Goal: Information Seeking & Learning: Learn about a topic

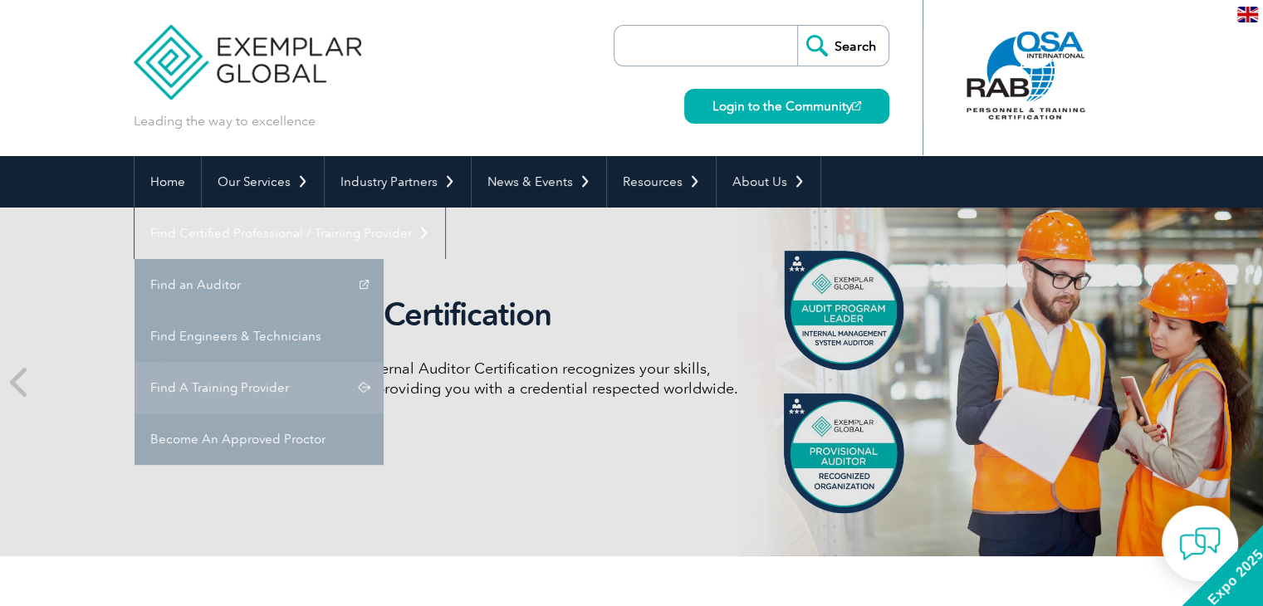
click at [384, 362] on link "Find A Training Provider" at bounding box center [259, 387] width 249 height 51
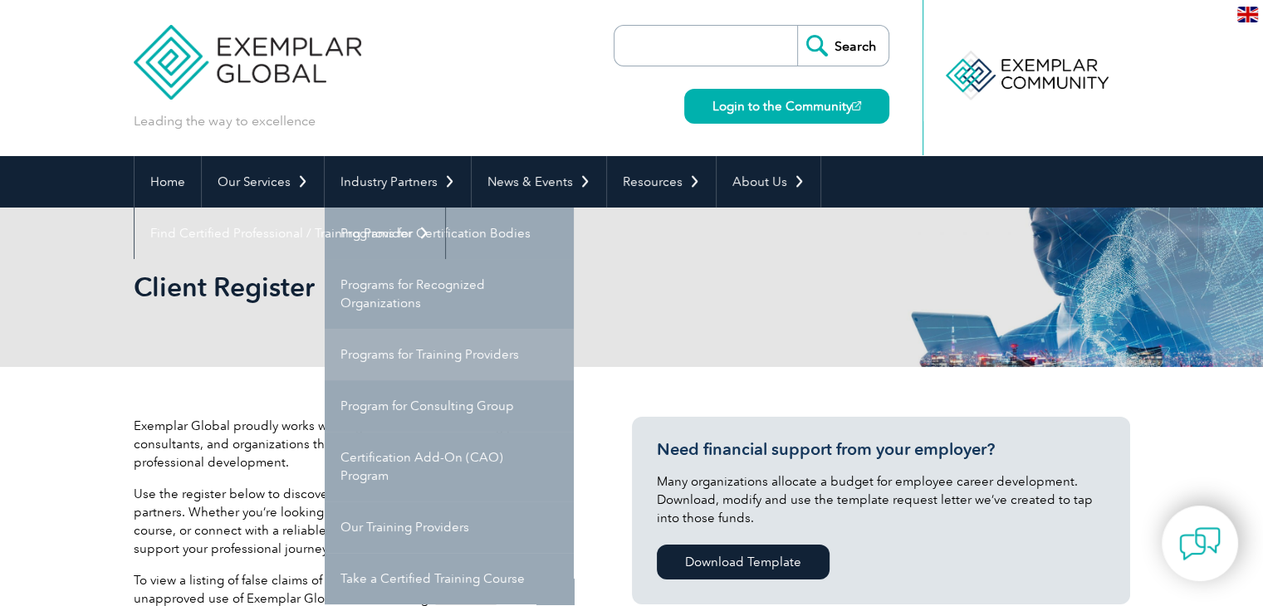
click at [445, 362] on link "Programs for Training Providers" at bounding box center [449, 354] width 249 height 51
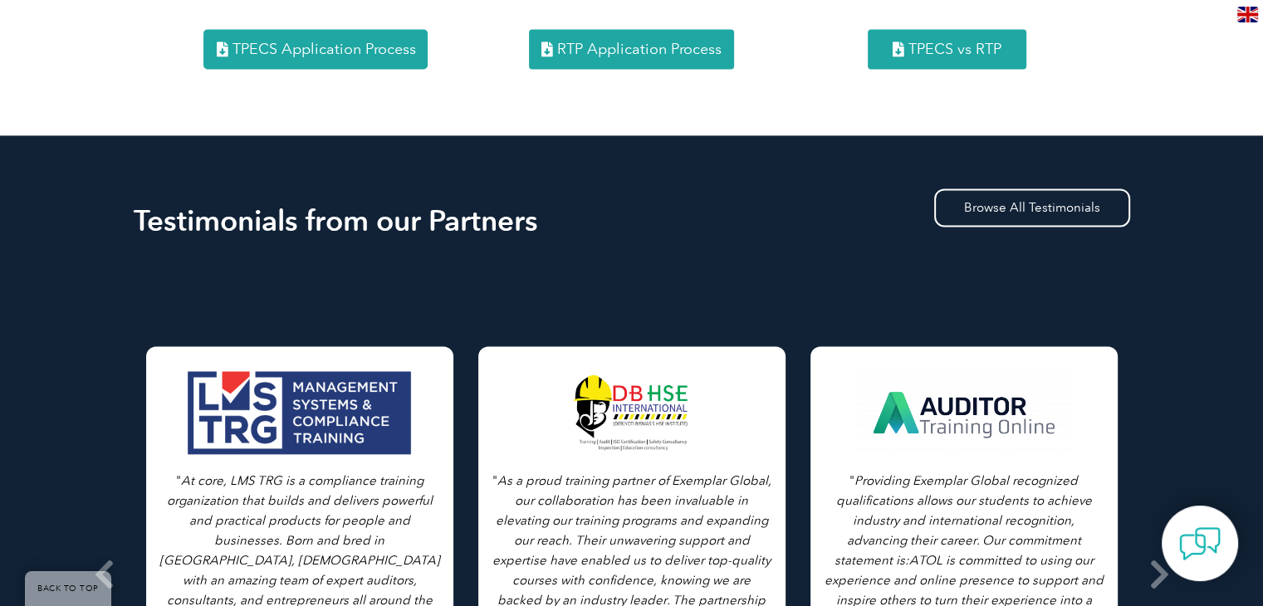
scroll to position [2243, 0]
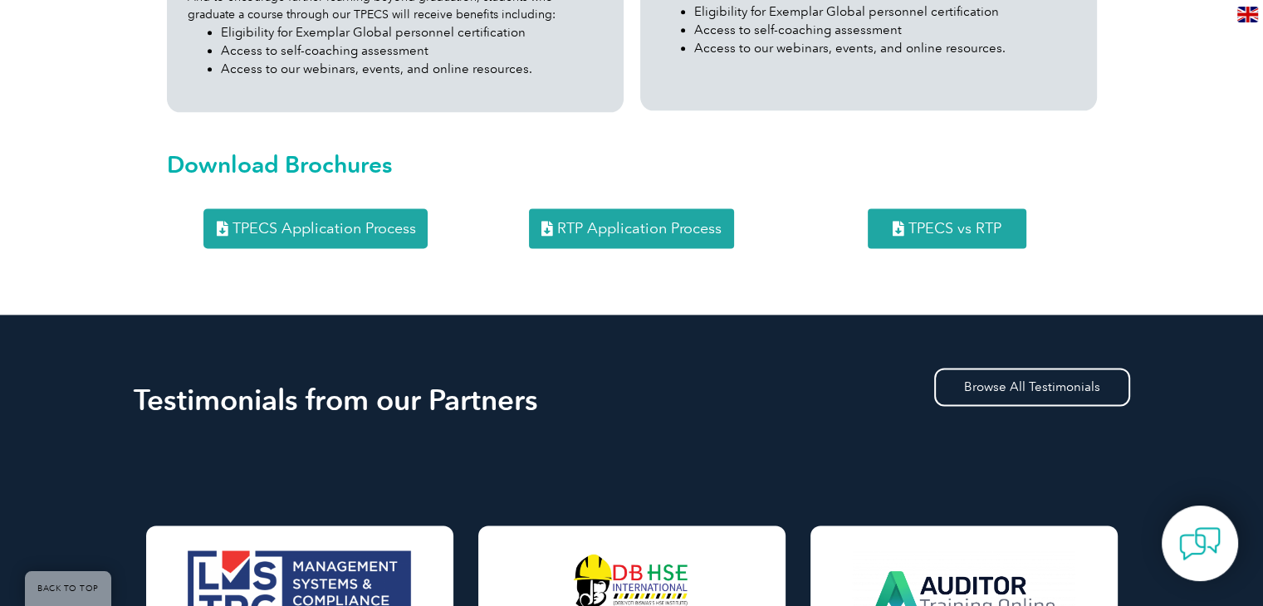
click at [635, 208] on link "RTP Application Process" at bounding box center [631, 228] width 205 height 40
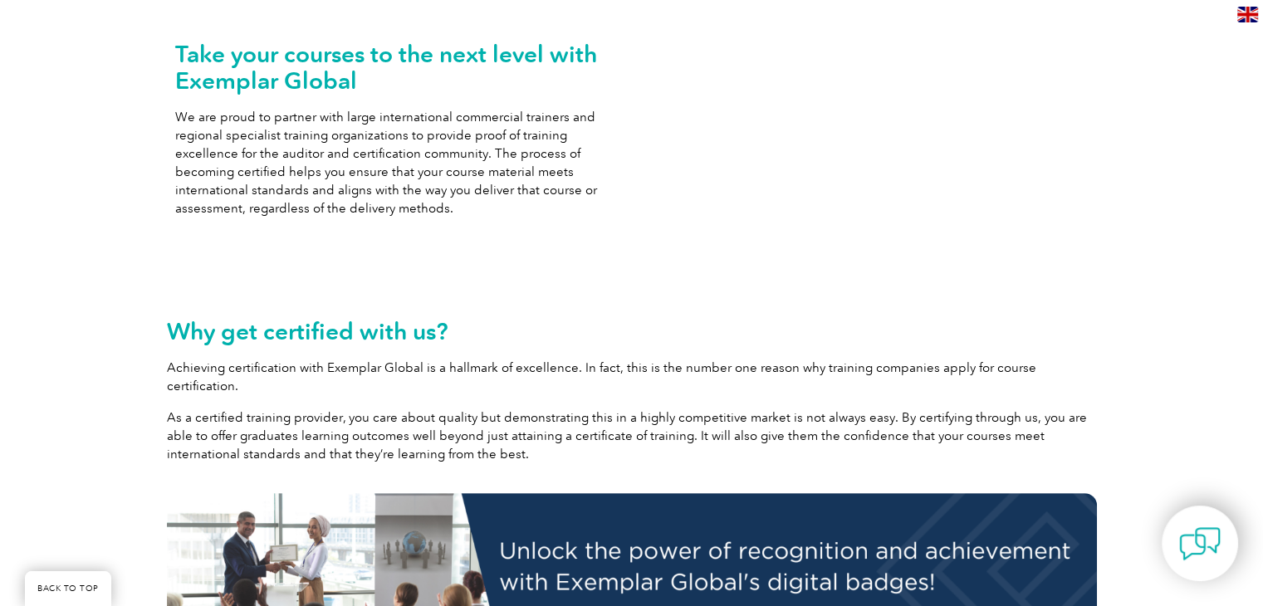
scroll to position [0, 0]
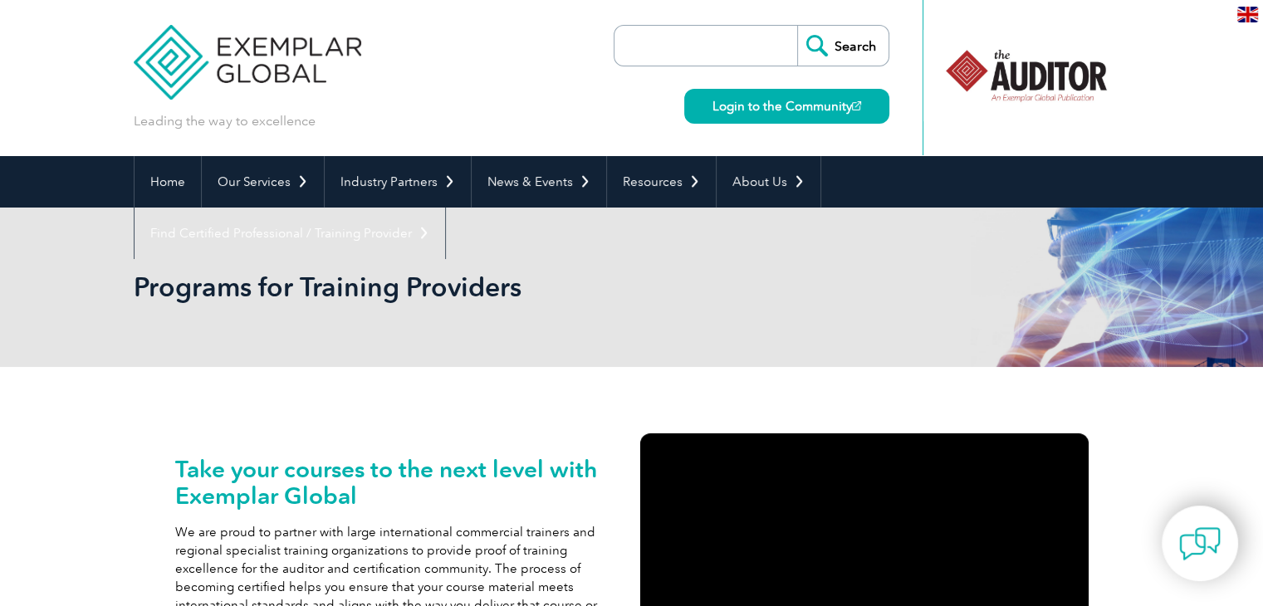
click at [1028, 74] on div at bounding box center [1026, 75] width 165 height 91
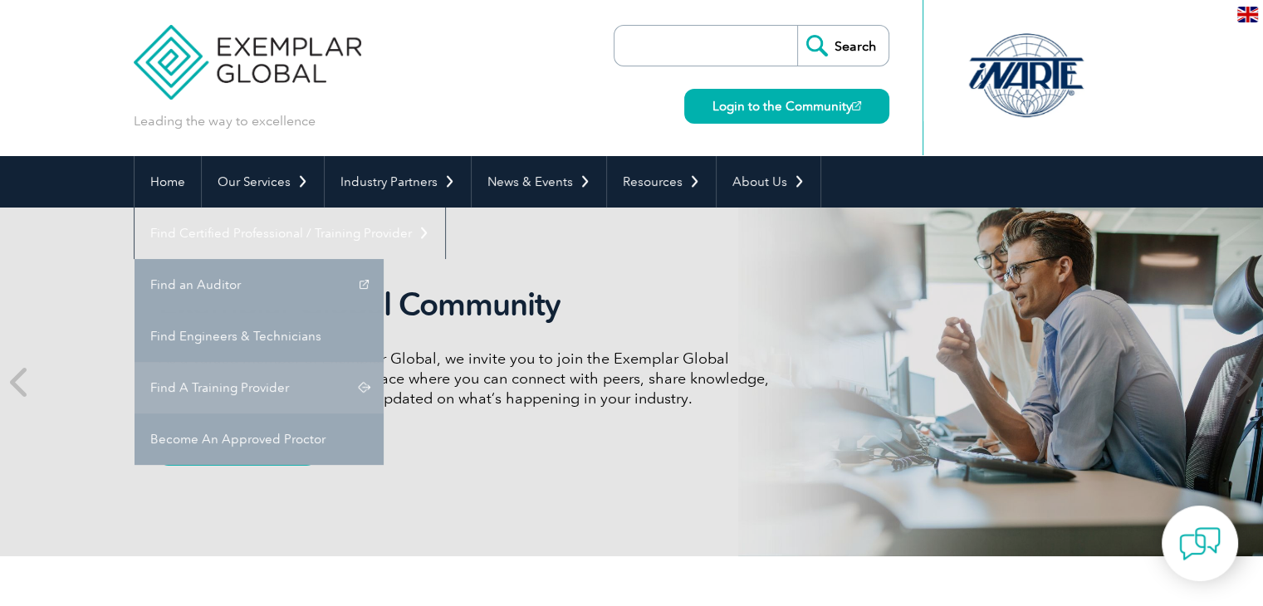
click at [384, 362] on link "Find A Training Provider" at bounding box center [259, 387] width 249 height 51
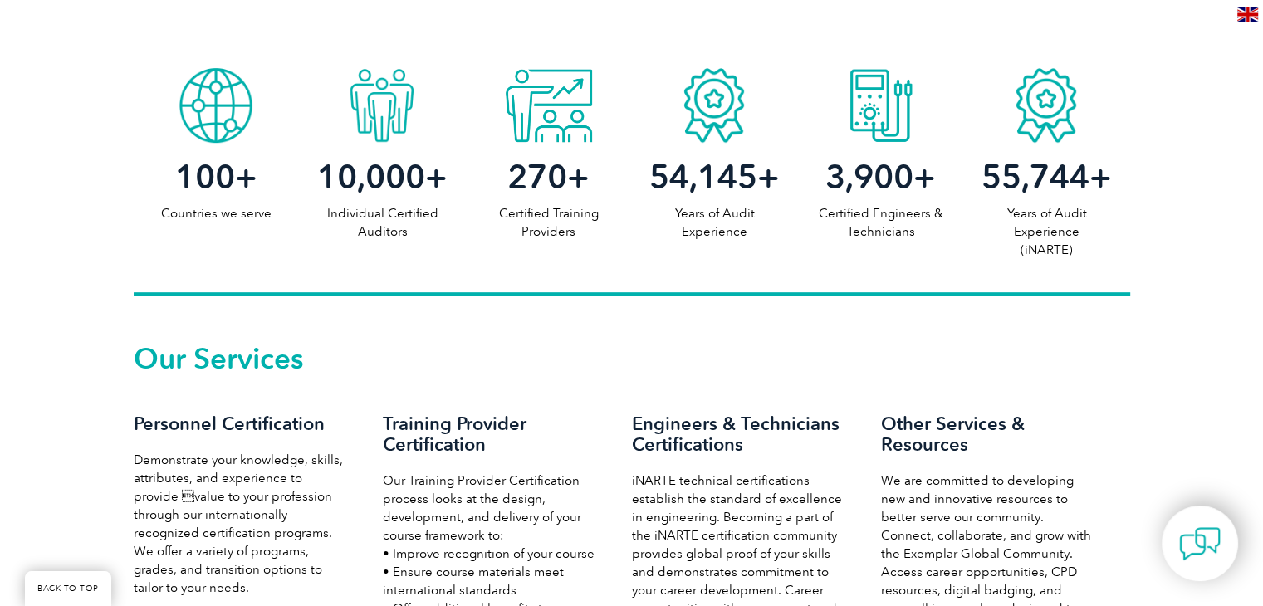
scroll to position [1080, 0]
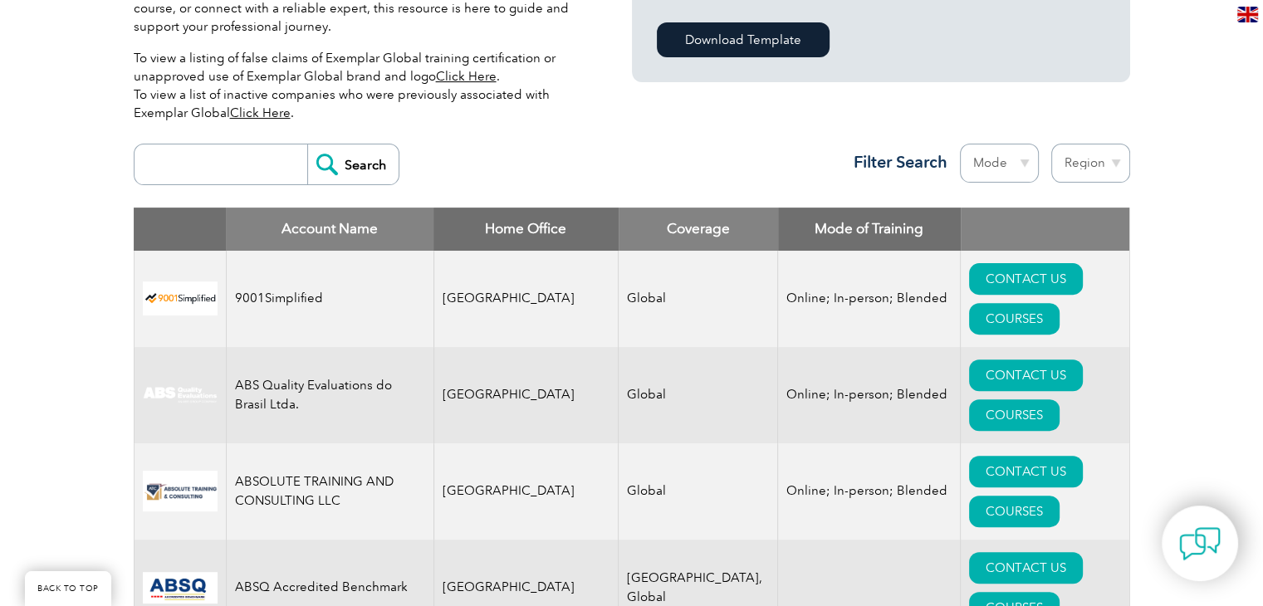
scroll to position [498, 0]
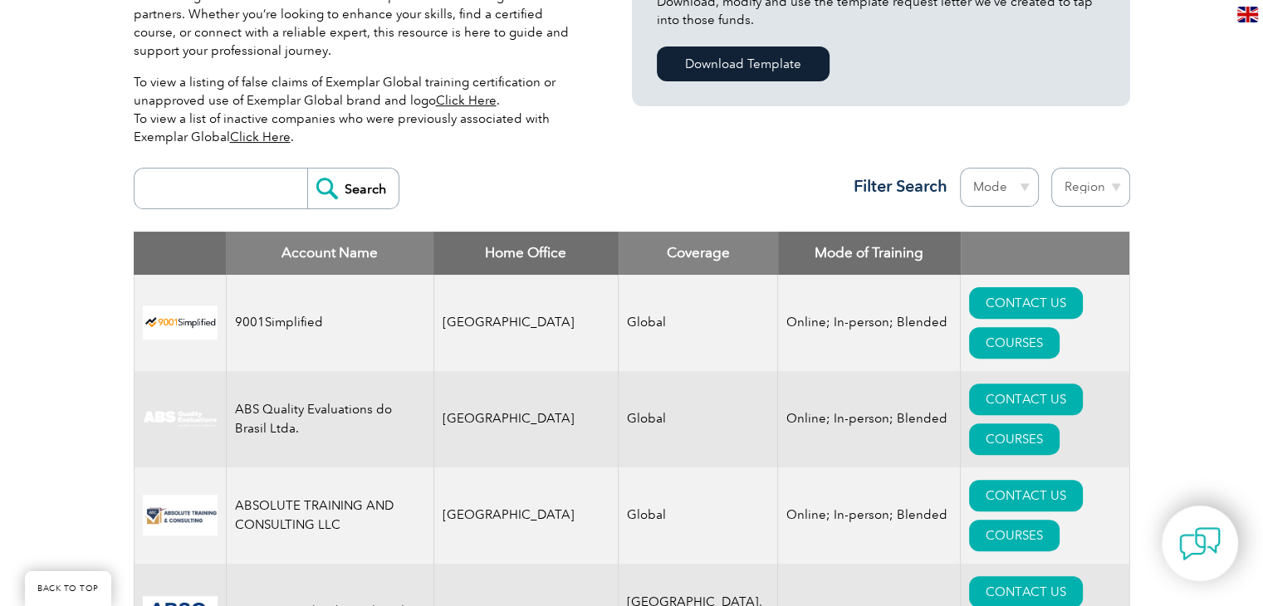
click at [1082, 190] on select "Region Australia Bahrain Bangladesh Brazil Canada Colombia Dominican Republic E…" at bounding box center [1091, 187] width 79 height 39
select select "[GEOGRAPHIC_DATA]"
click at [1052, 168] on select "Region Australia Bahrain Bangladesh Brazil Canada Colombia Dominican Republic E…" at bounding box center [1091, 187] width 79 height 39
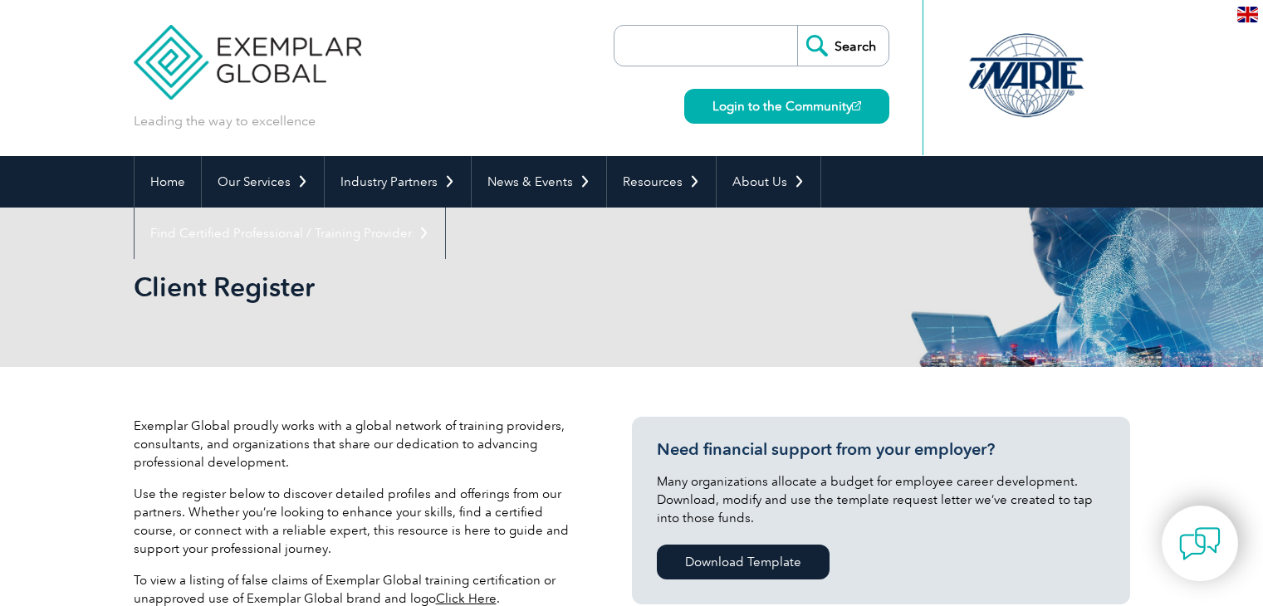
select select "[GEOGRAPHIC_DATA]"
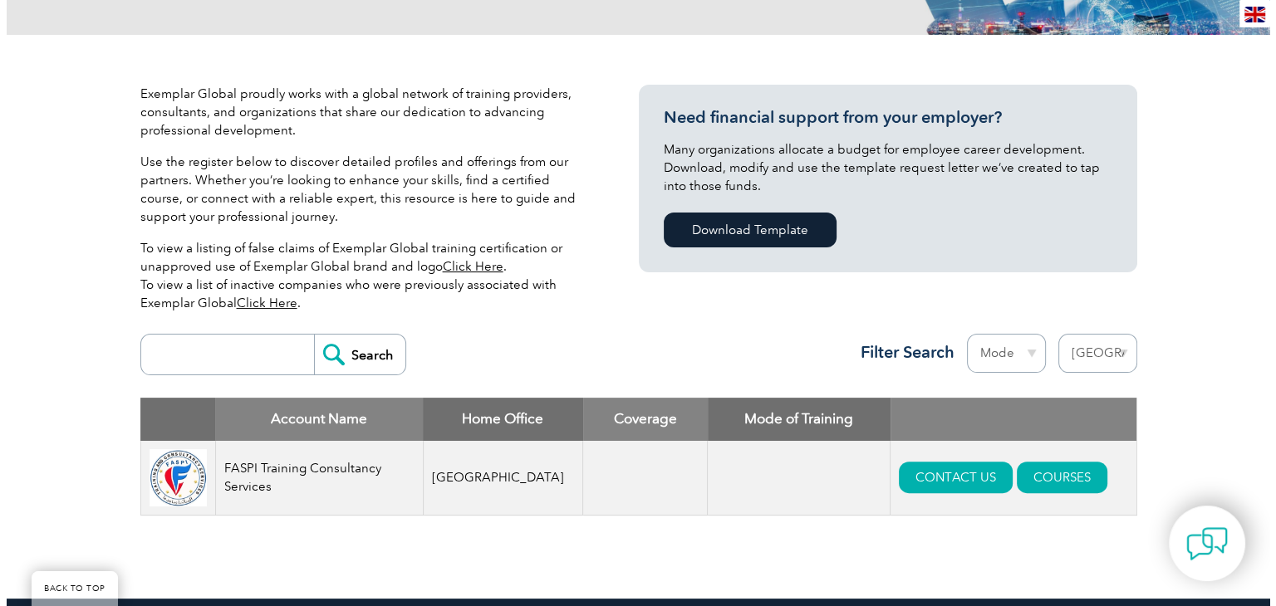
scroll to position [498, 0]
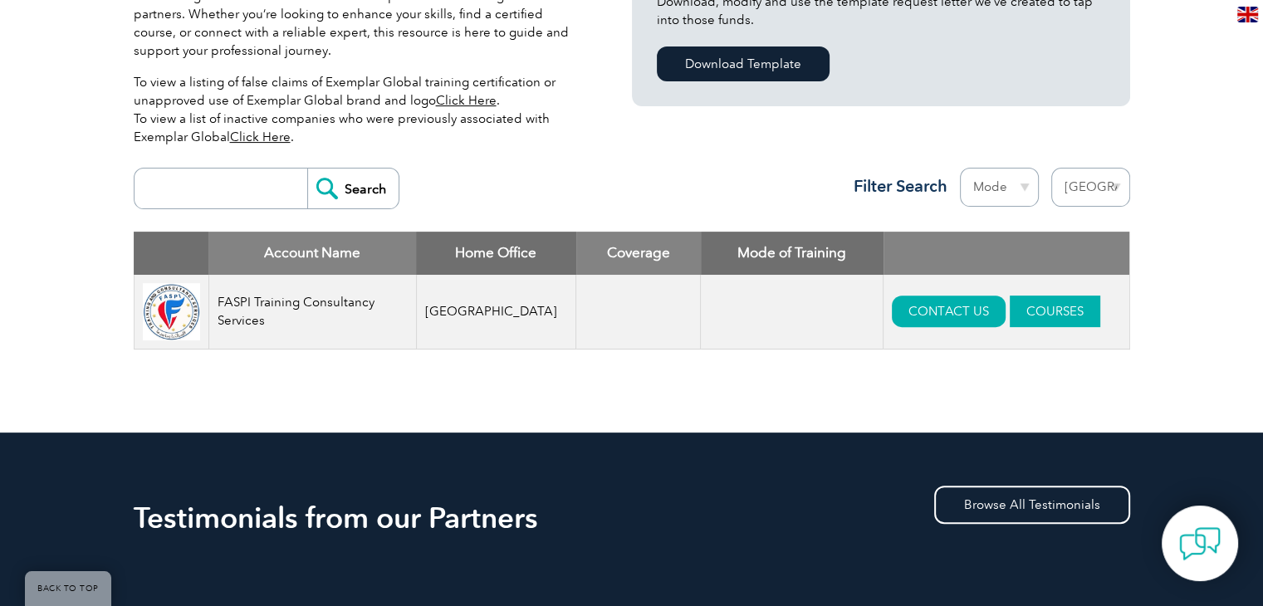
click at [1030, 313] on link "COURSES" at bounding box center [1055, 312] width 91 height 32
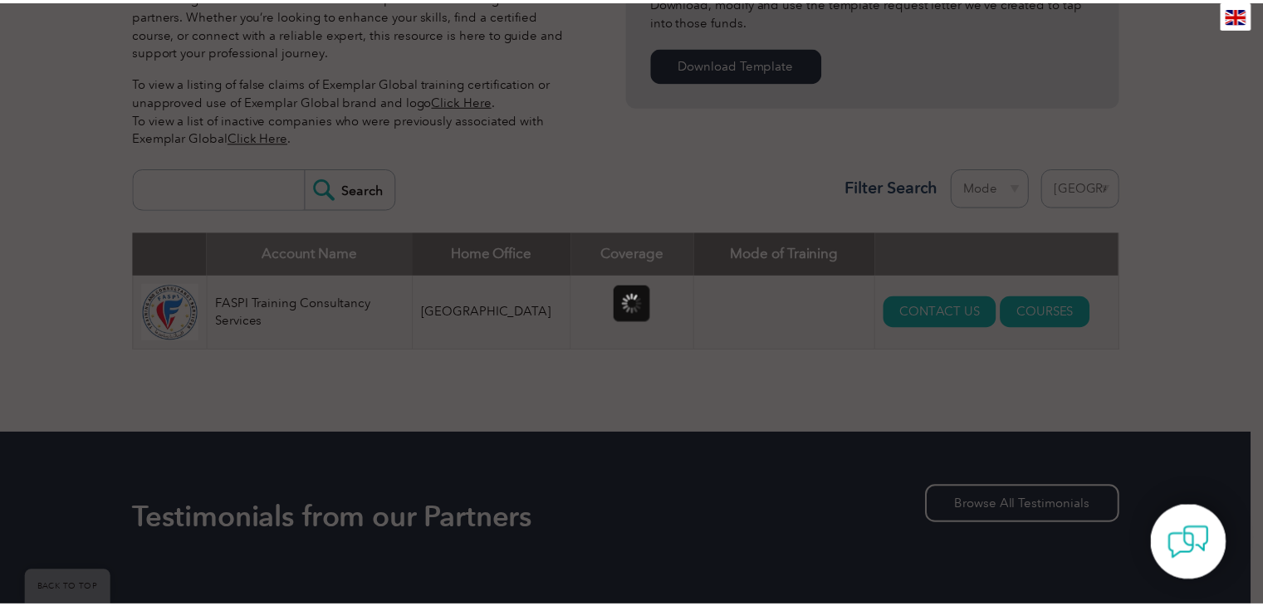
scroll to position [0, 0]
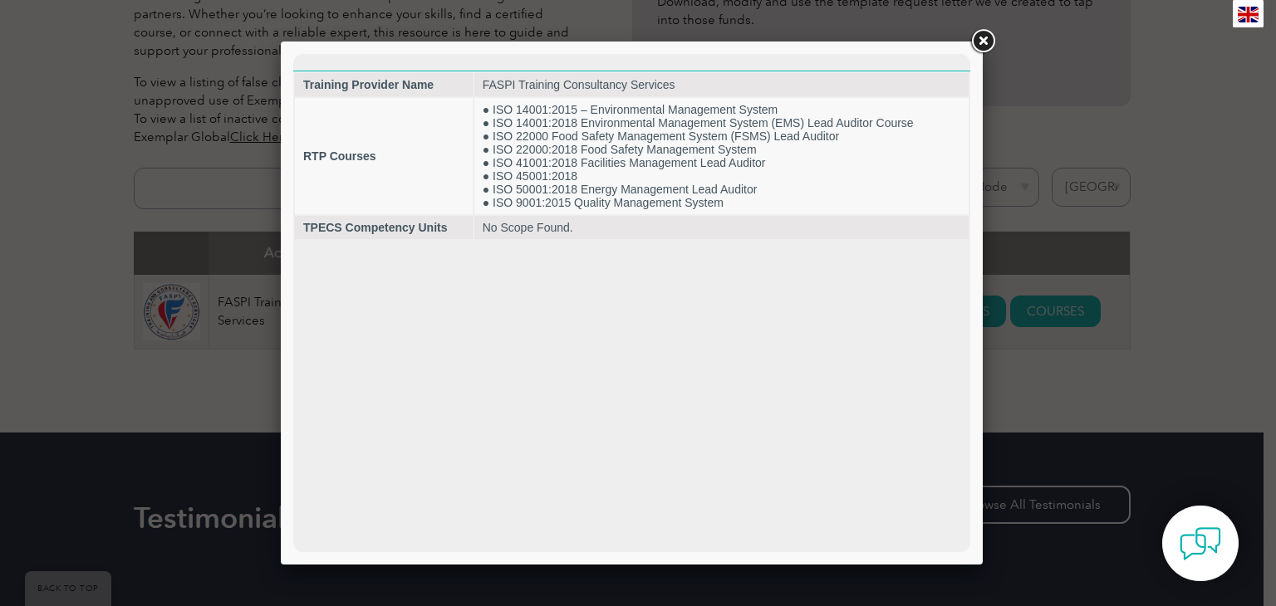
click at [980, 34] on link at bounding box center [983, 42] width 30 height 30
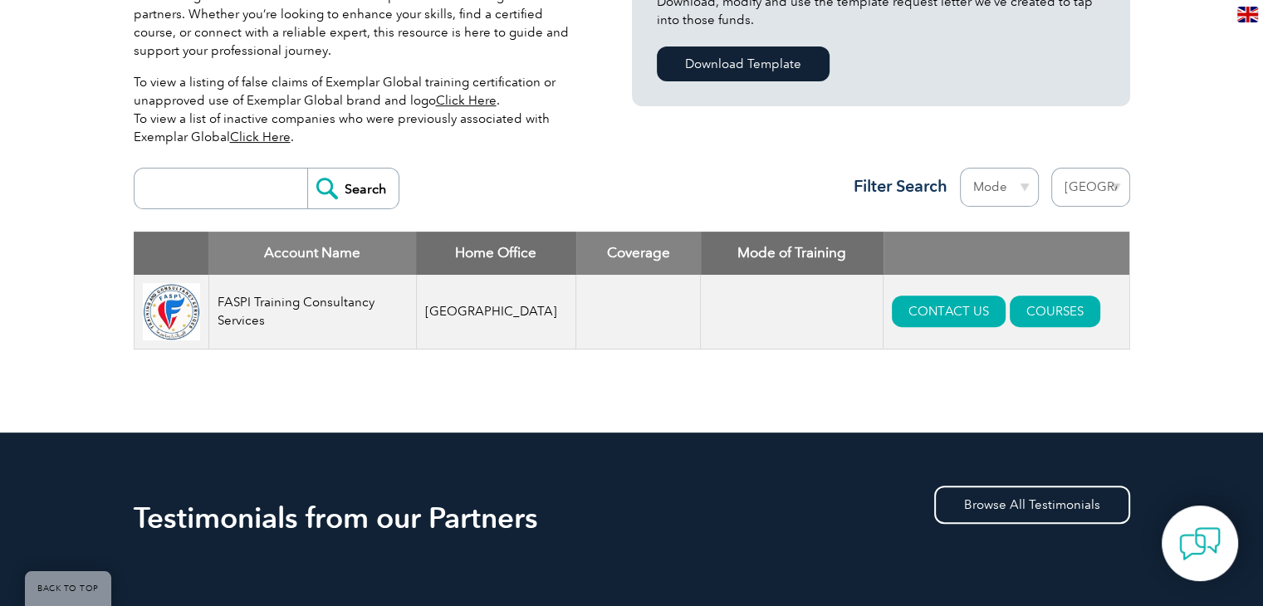
click at [606, 319] on td at bounding box center [638, 312] width 125 height 75
click at [724, 313] on td at bounding box center [792, 312] width 183 height 75
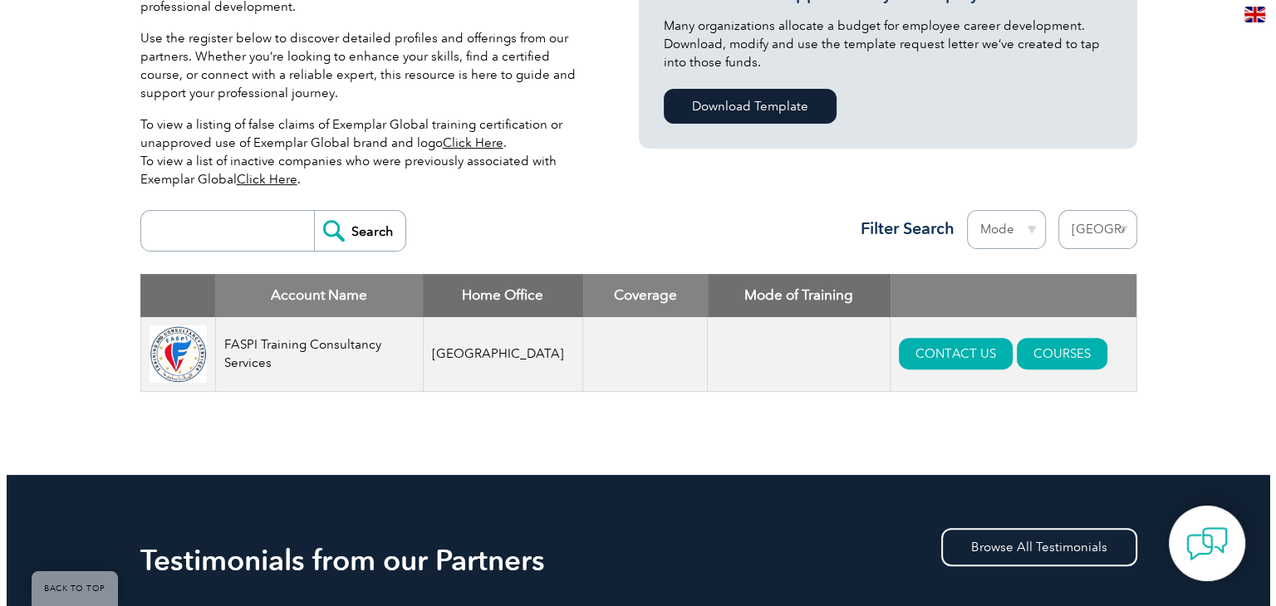
scroll to position [332, 0]
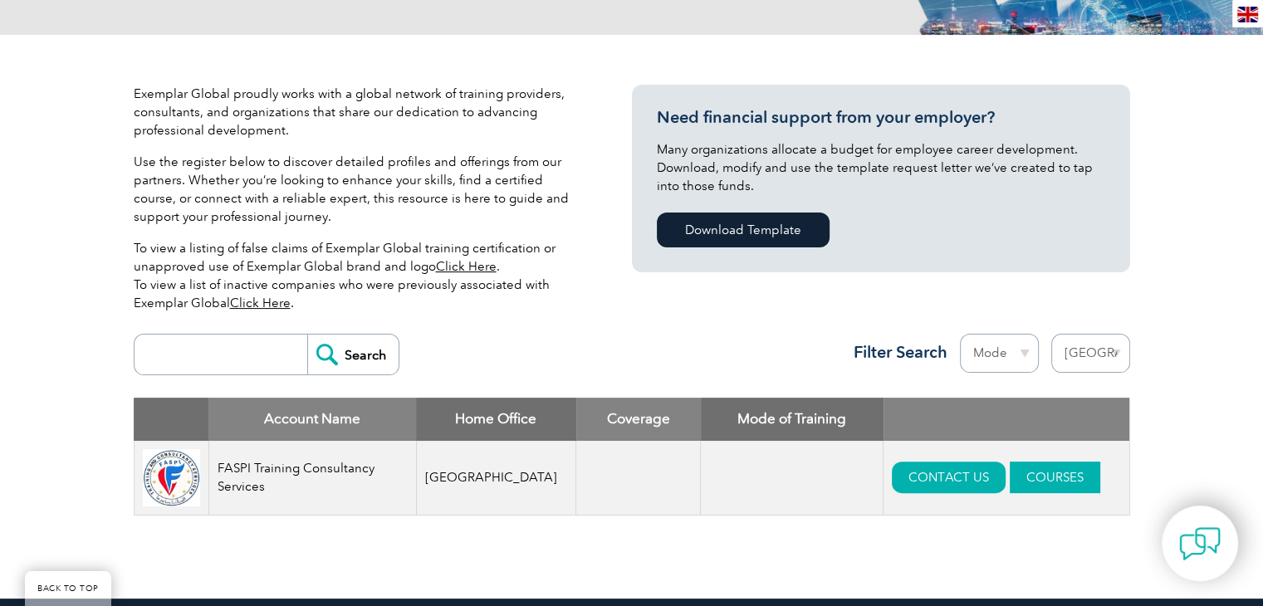
click at [1010, 473] on link "COURSES" at bounding box center [1055, 478] width 91 height 32
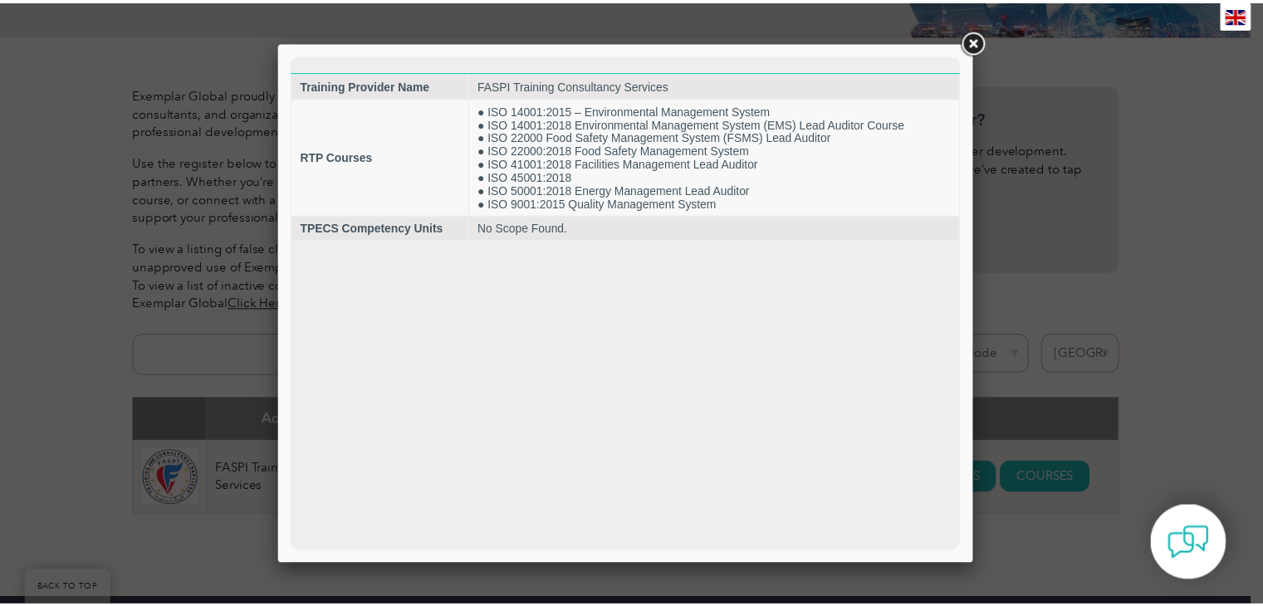
scroll to position [0, 0]
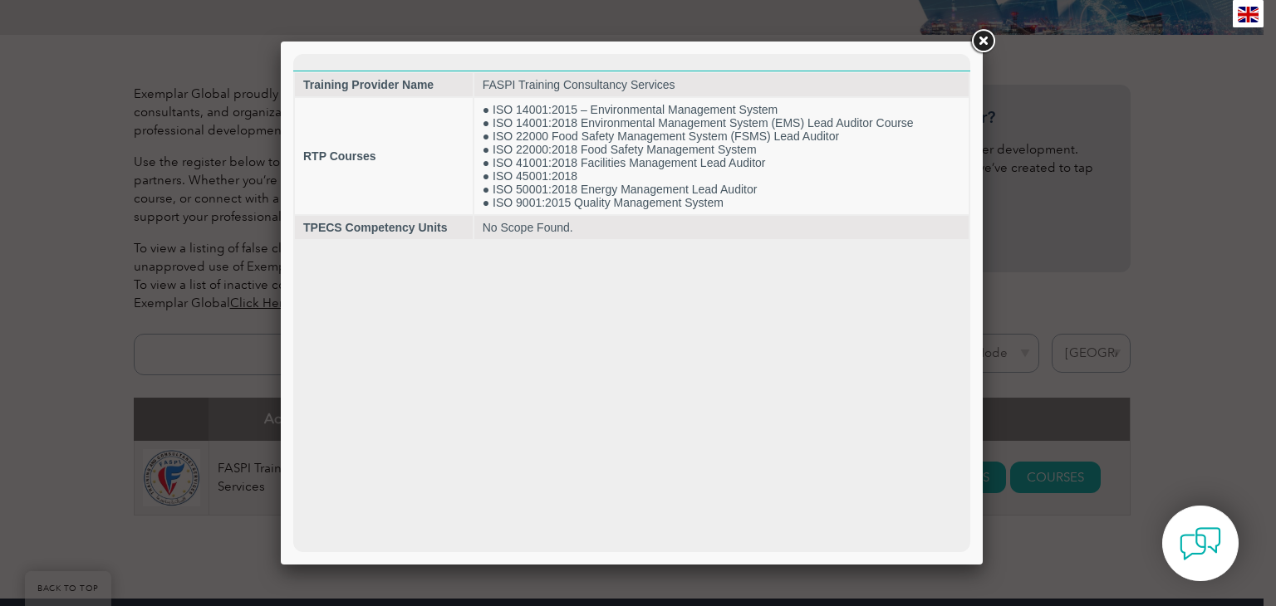
click at [985, 43] on link at bounding box center [983, 42] width 30 height 30
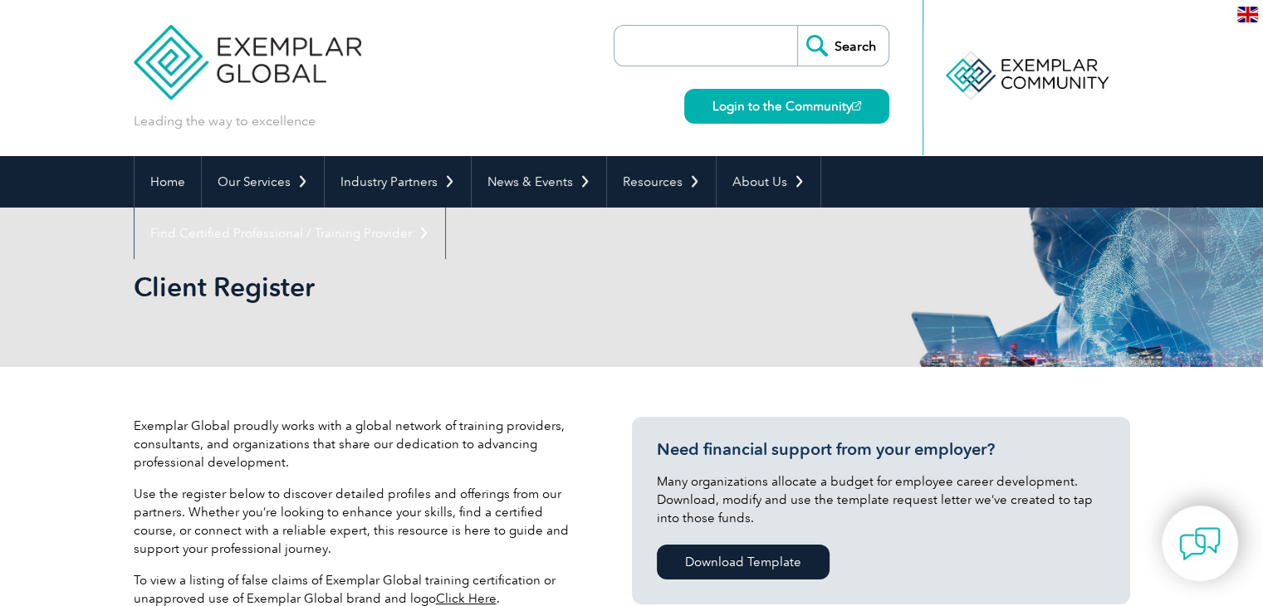
click at [287, 73] on img at bounding box center [248, 50] width 228 height 100
